Goal: Task Accomplishment & Management: Manage account settings

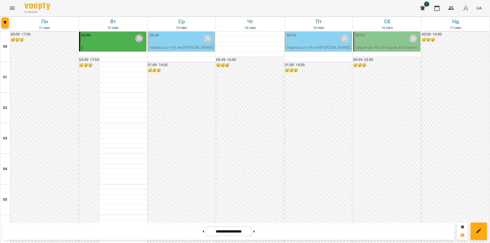
click at [178, 39] on div "00:00 Олійник Валентин" at bounding box center [182, 39] width 64 height 12
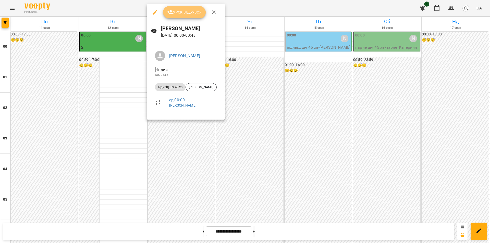
click at [192, 11] on span "Урок відбувся" at bounding box center [184, 12] width 35 height 6
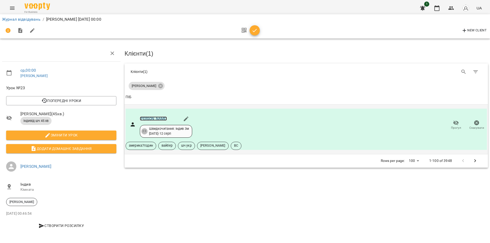
click at [154, 118] on link "[PERSON_NAME]" at bounding box center [153, 119] width 27 height 4
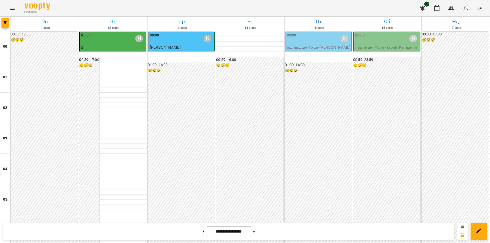
scroll to position [510, 0]
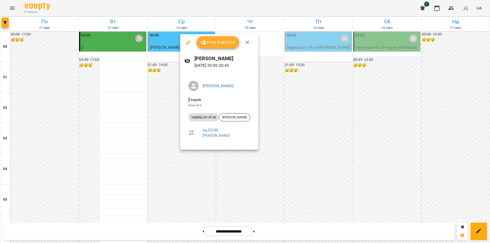
click at [189, 158] on div at bounding box center [245, 121] width 490 height 243
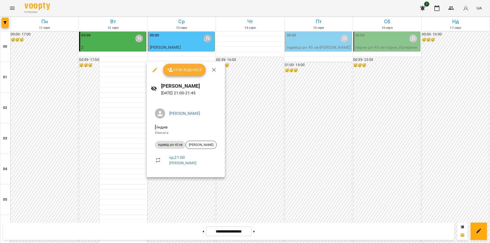
click at [183, 187] on div at bounding box center [245, 121] width 490 height 243
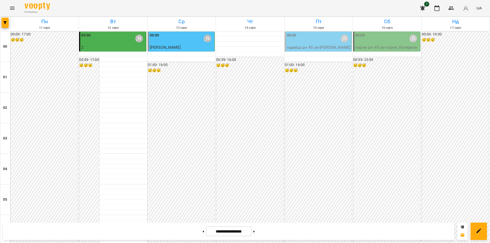
scroll to position [470, 0]
